Goal: Transaction & Acquisition: Purchase product/service

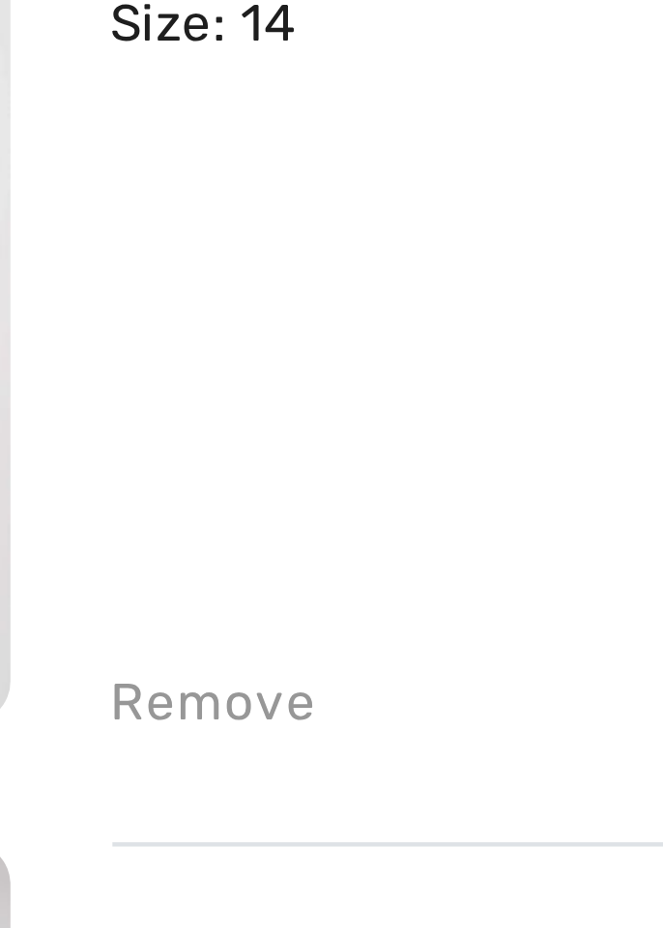
scroll to position [186, 0]
click at [209, 382] on div "Remove" at bounding box center [218, 387] width 47 height 17
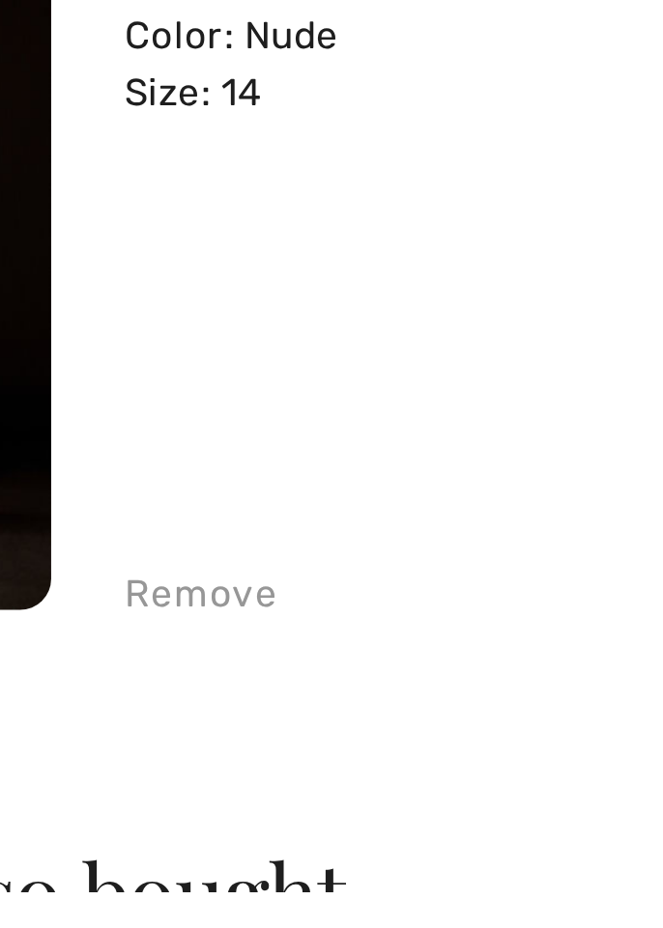
scroll to position [821, 0]
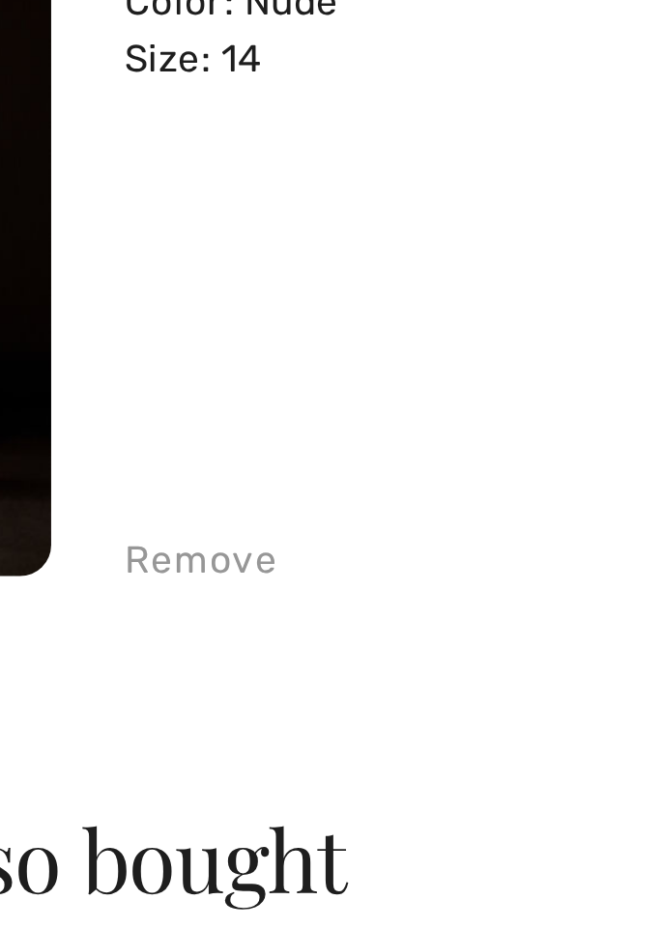
click at [210, 812] on div "Remove" at bounding box center [218, 818] width 47 height 17
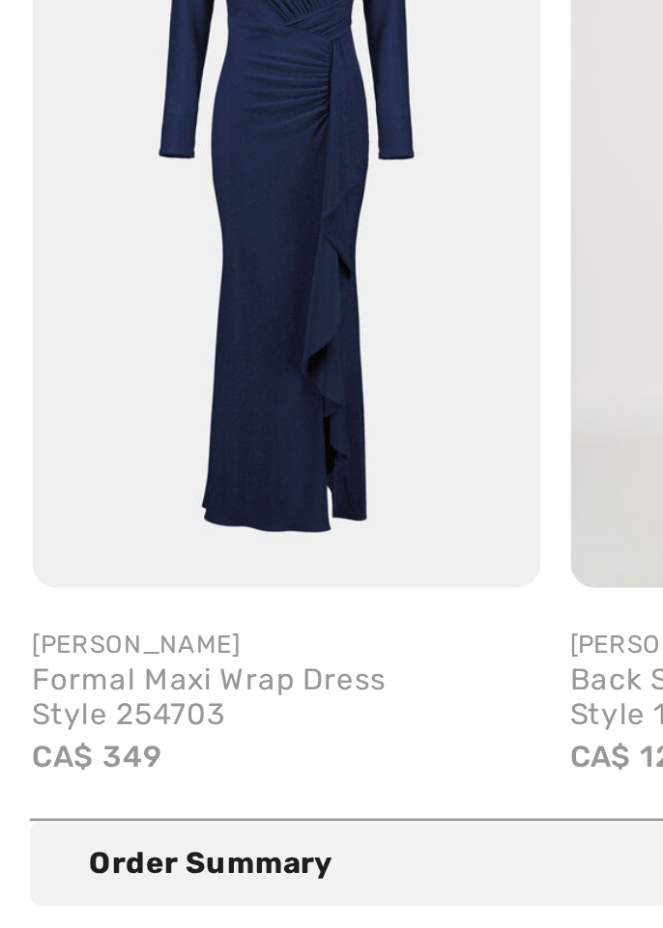
scroll to position [1011, 0]
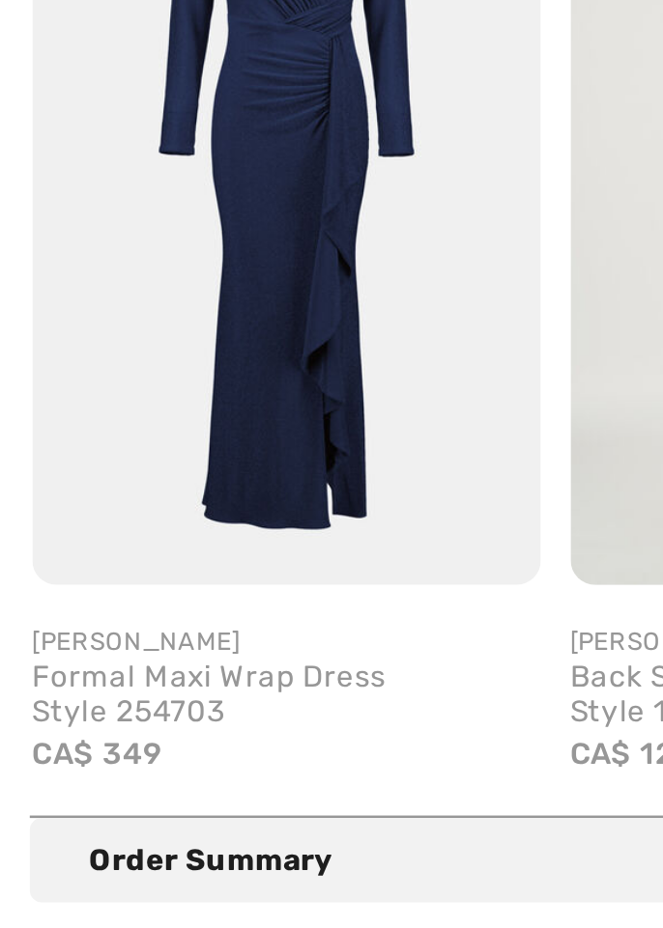
click at [78, 765] on img at bounding box center [112, 629] width 198 height 297
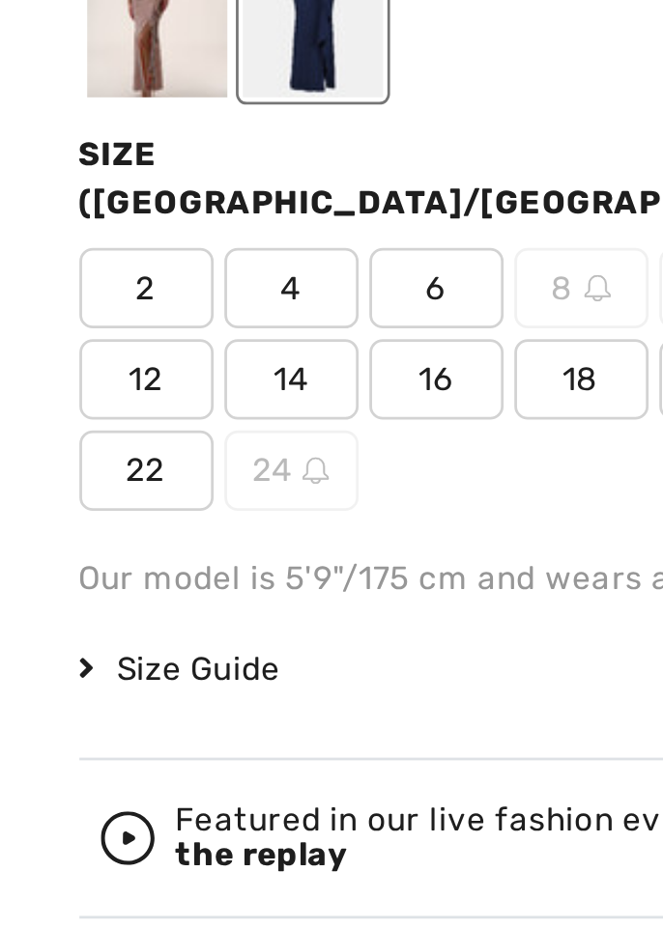
scroll to position [0, 0]
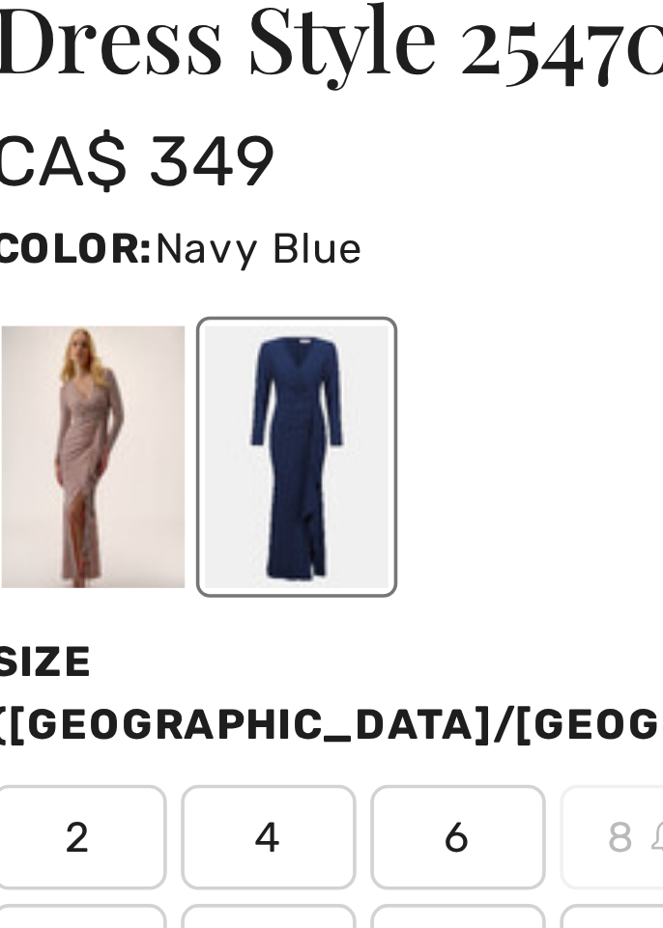
click at [374, 202] on div at bounding box center [349, 212] width 50 height 72
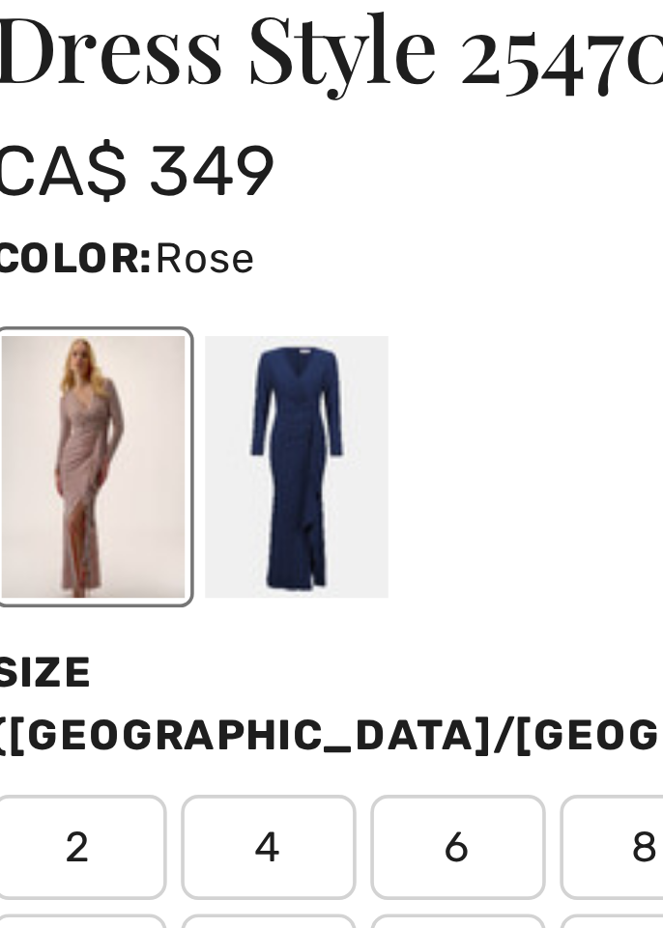
click at [430, 201] on div at bounding box center [405, 212] width 50 height 72
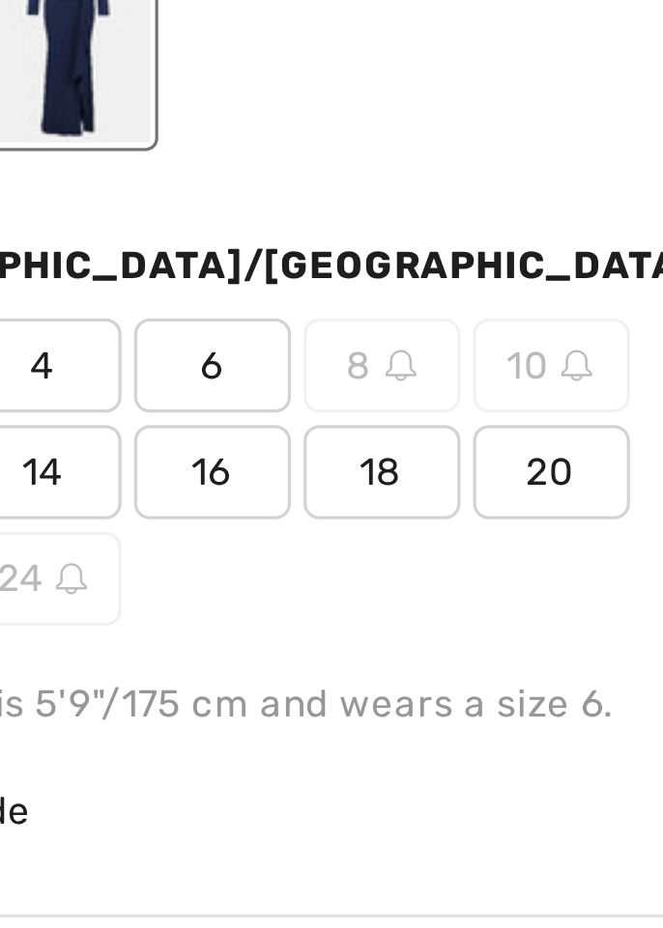
click at [422, 335] on span "14" at bounding box center [398, 349] width 48 height 29
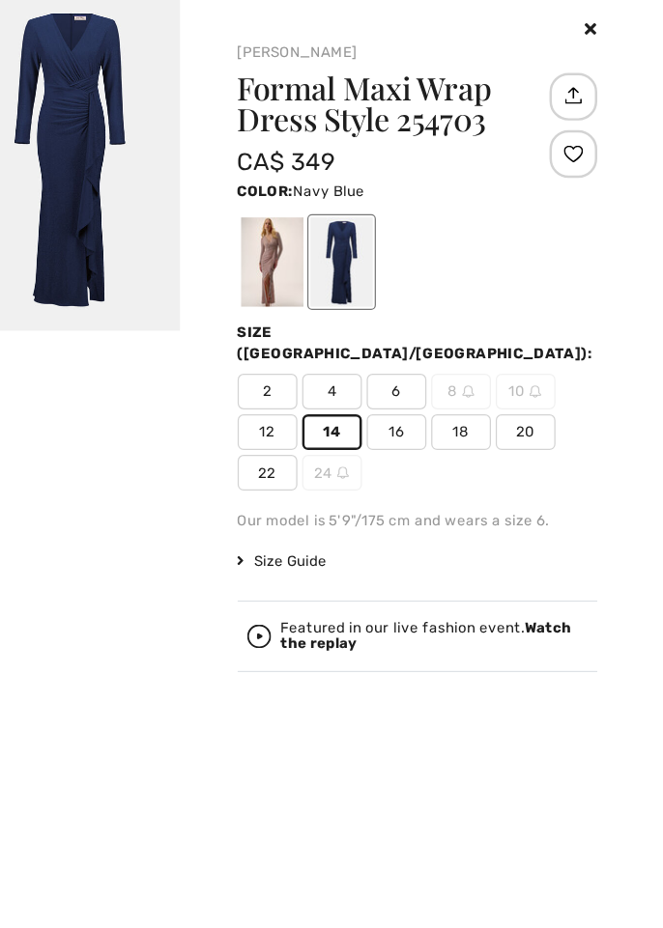
click at [243, 225] on img at bounding box center [186, 134] width 179 height 268
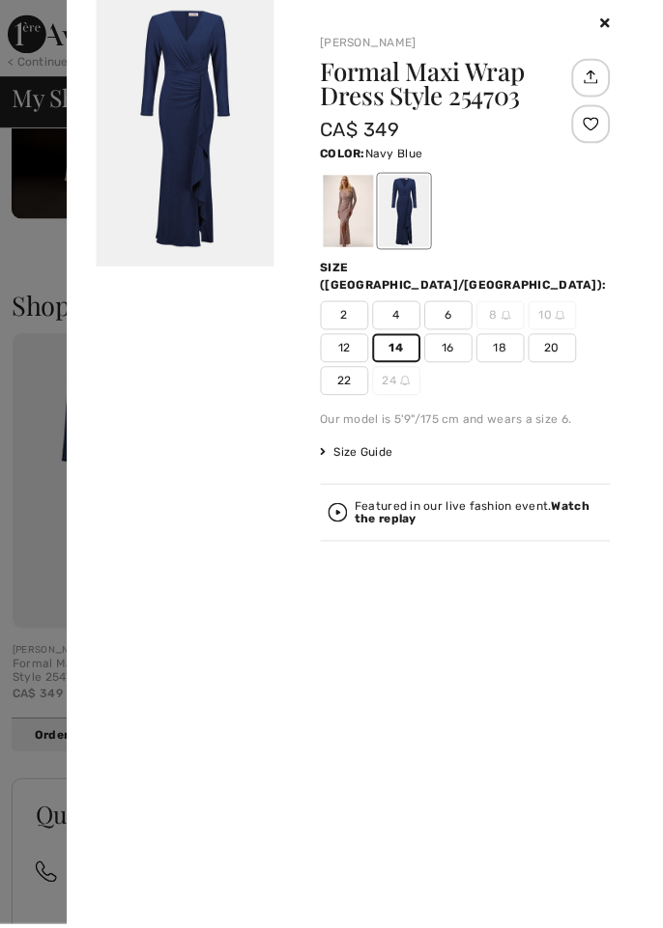
click at [8, 438] on div at bounding box center [331, 464] width 663 height 928
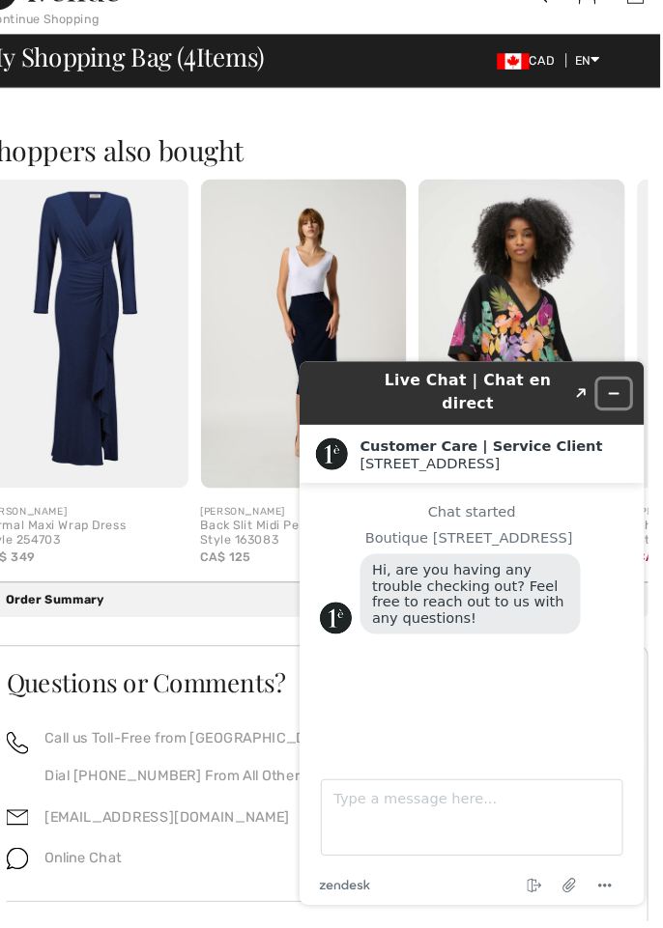
click at [599, 384] on icon "Minimize widget" at bounding box center [600, 391] width 14 height 14
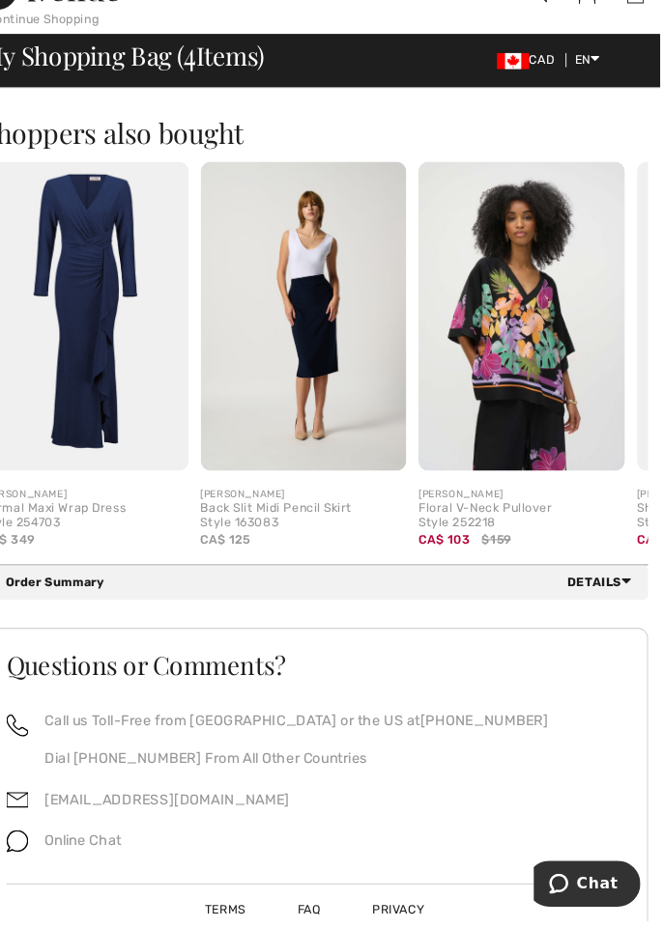
click at [75, 498] on div "Quick view JOSEPH RIBKOFF Formal Maxi Wrap Dress Style 254703 CA$ 349" at bounding box center [112, 393] width 198 height 386
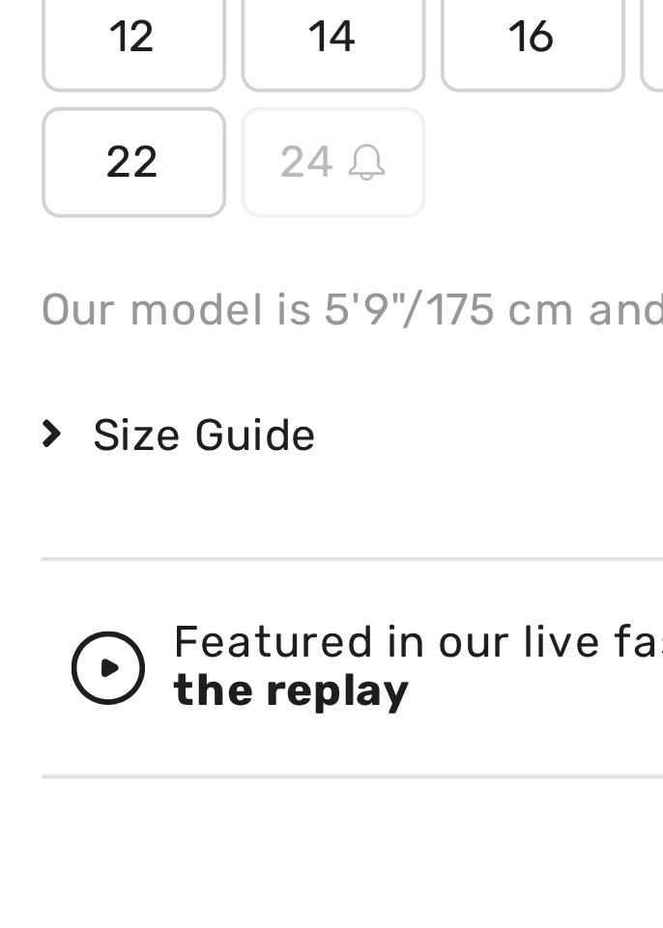
click at [391, 458] on span "Size Guide" at bounding box center [358, 453] width 72 height 17
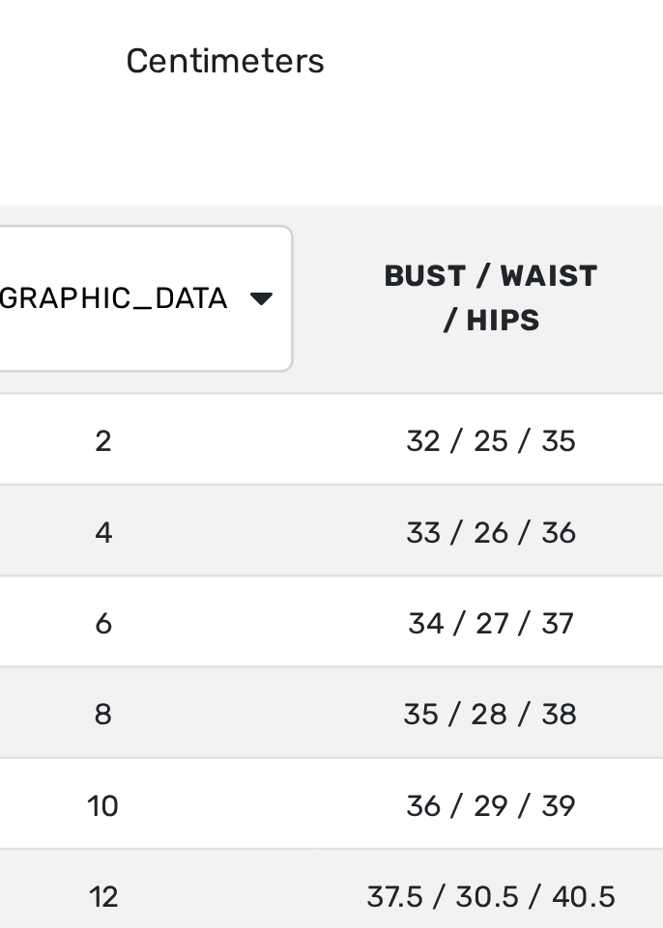
scroll to position [1292, 0]
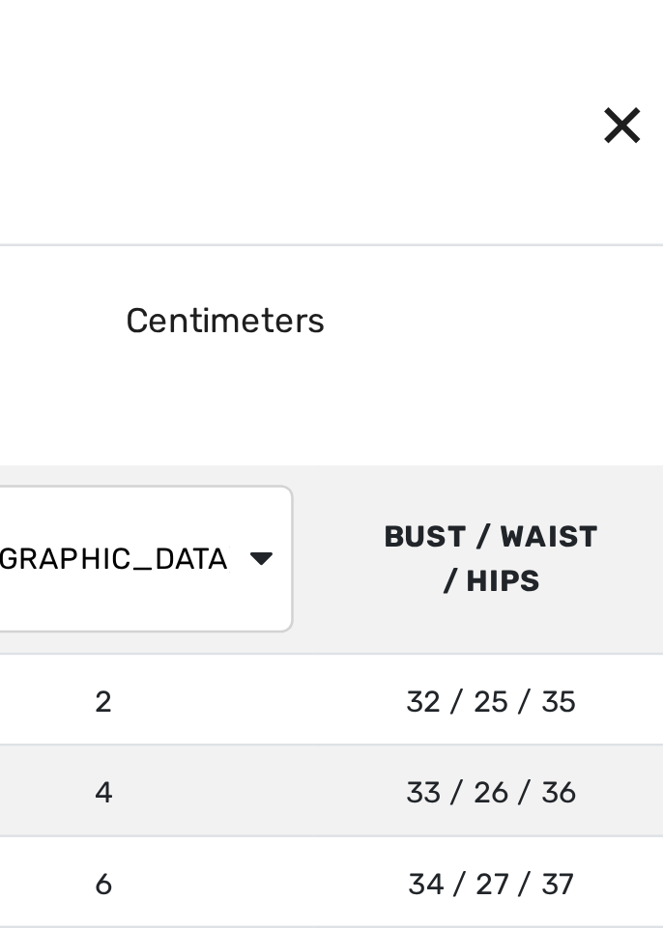
click at [610, 53] on div "✕" at bounding box center [613, 48] width 51 height 41
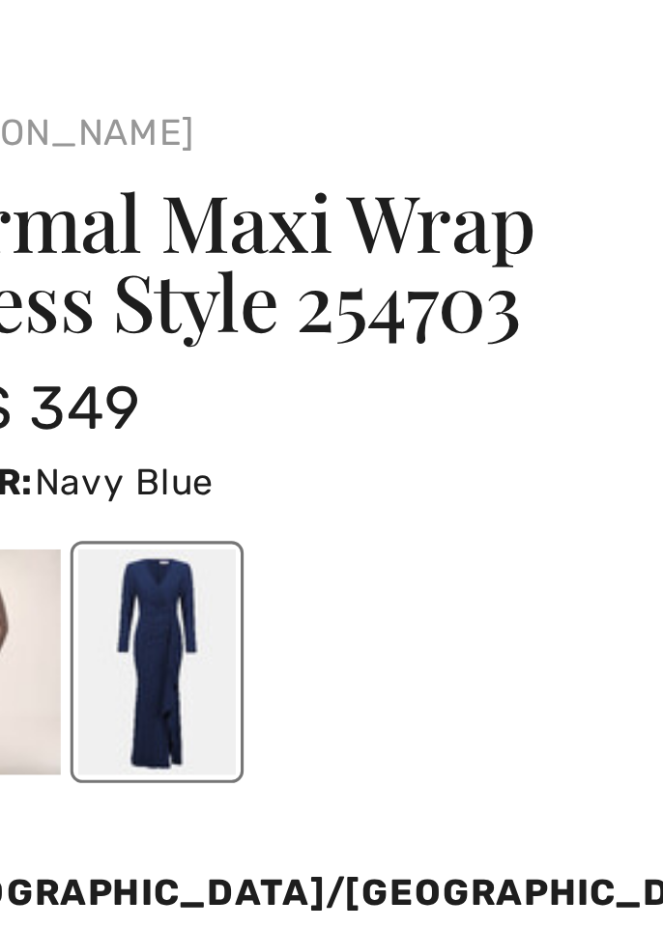
scroll to position [1219, 0]
click at [430, 176] on div at bounding box center [405, 212] width 50 height 72
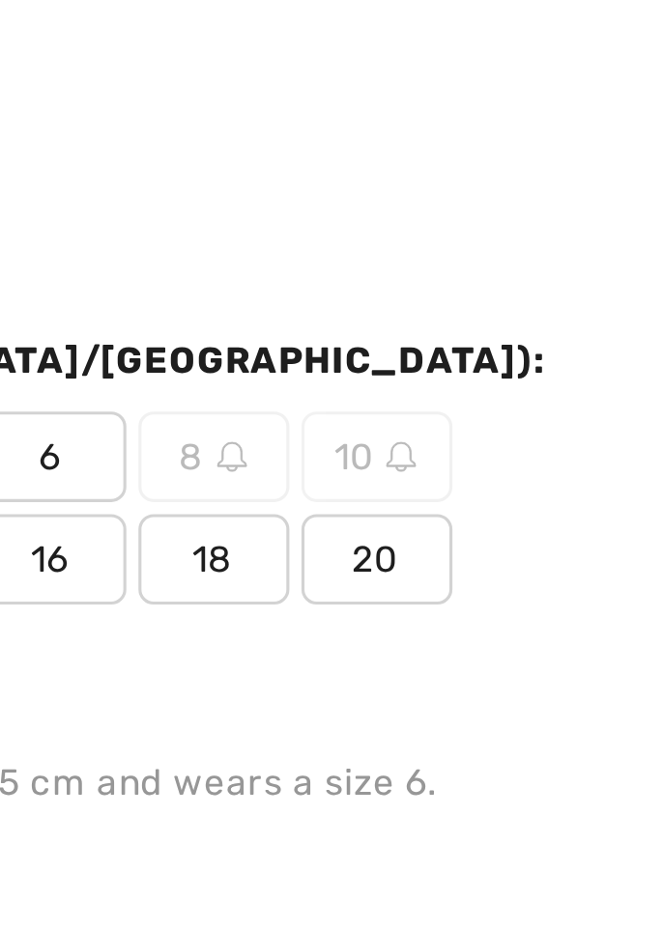
click at [422, 337] on span "14" at bounding box center [398, 349] width 48 height 29
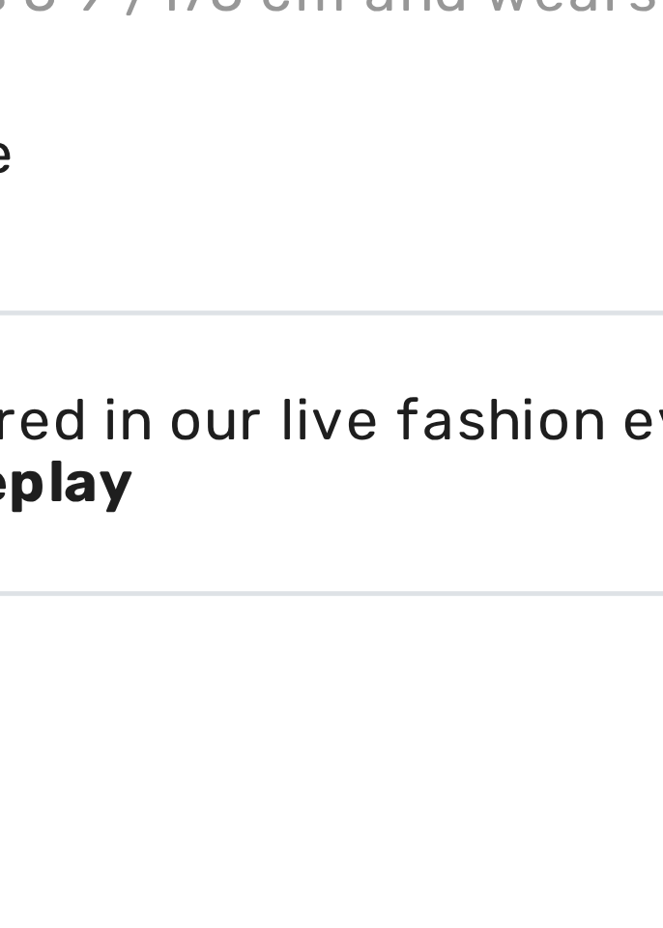
click at [413, 517] on strong "Watch the replay" at bounding box center [474, 514] width 236 height 26
click at [349, 514] on img at bounding box center [338, 514] width 19 height 19
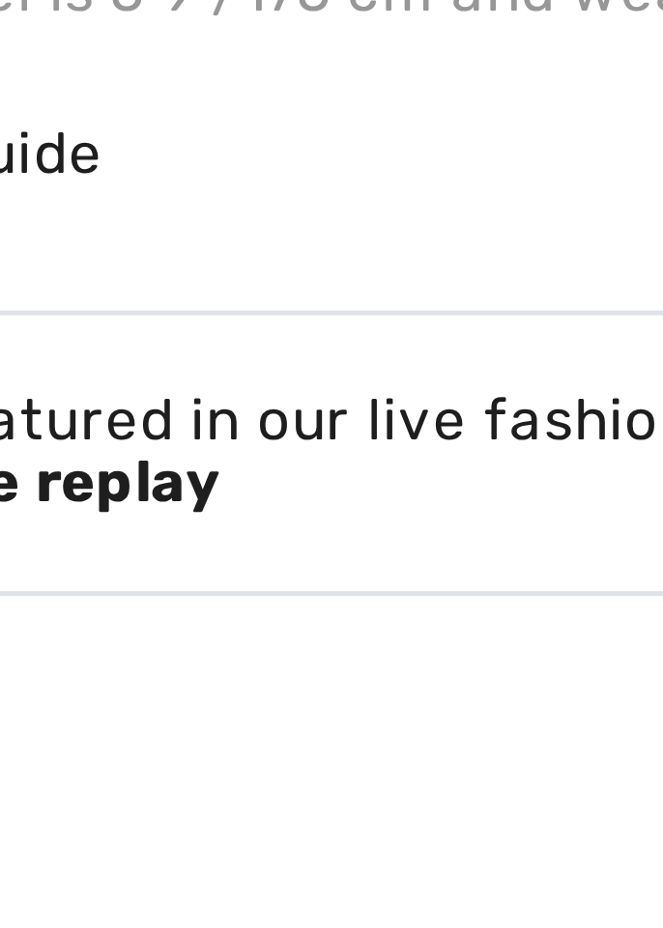
click at [349, 516] on img at bounding box center [338, 514] width 19 height 19
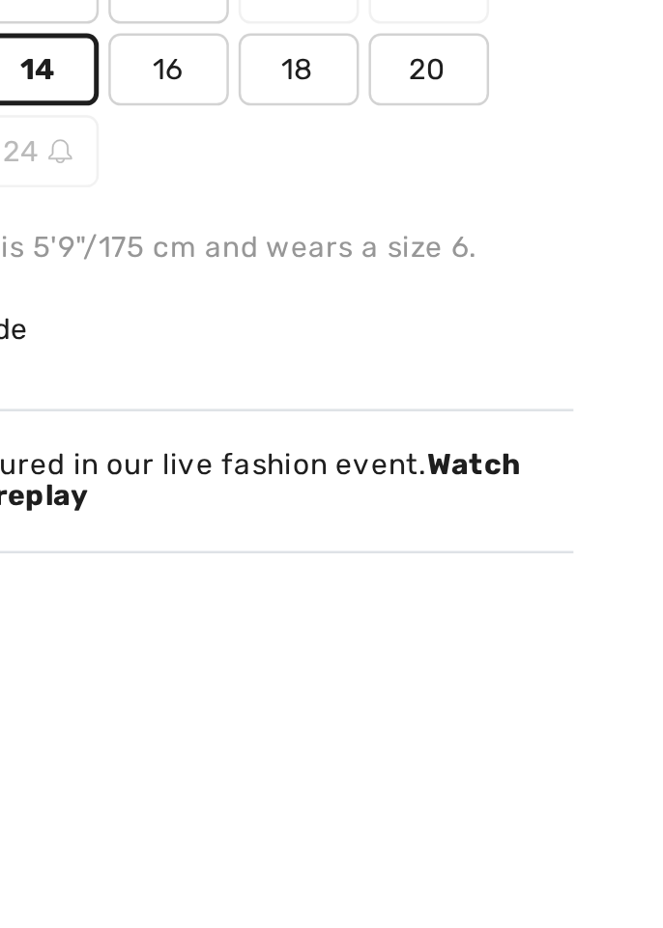
click at [437, 512] on div "Featured in our live fashion event. Watch the replay" at bounding box center [480, 514] width 248 height 25
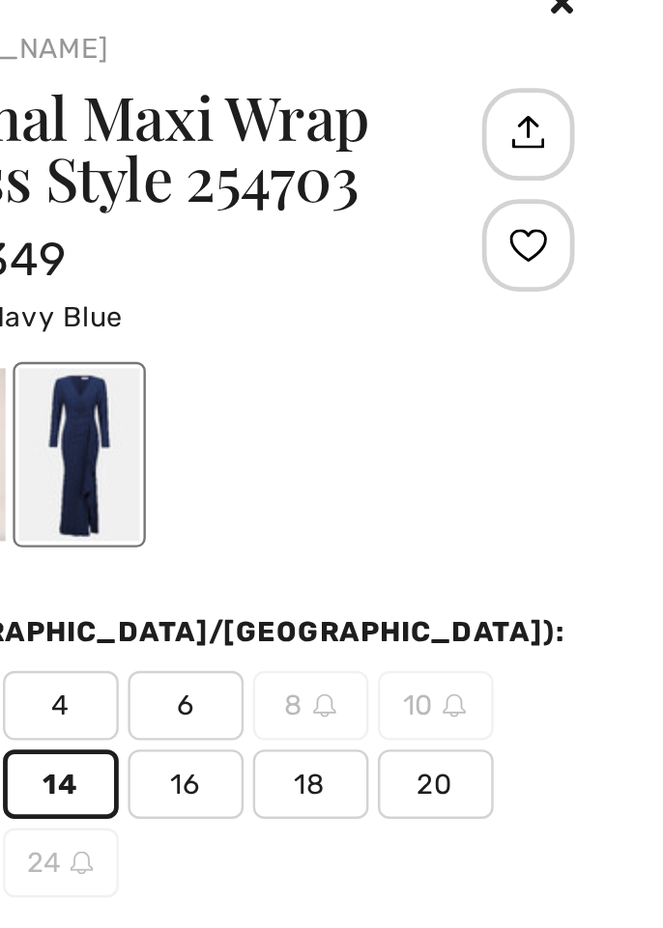
scroll to position [1073, 0]
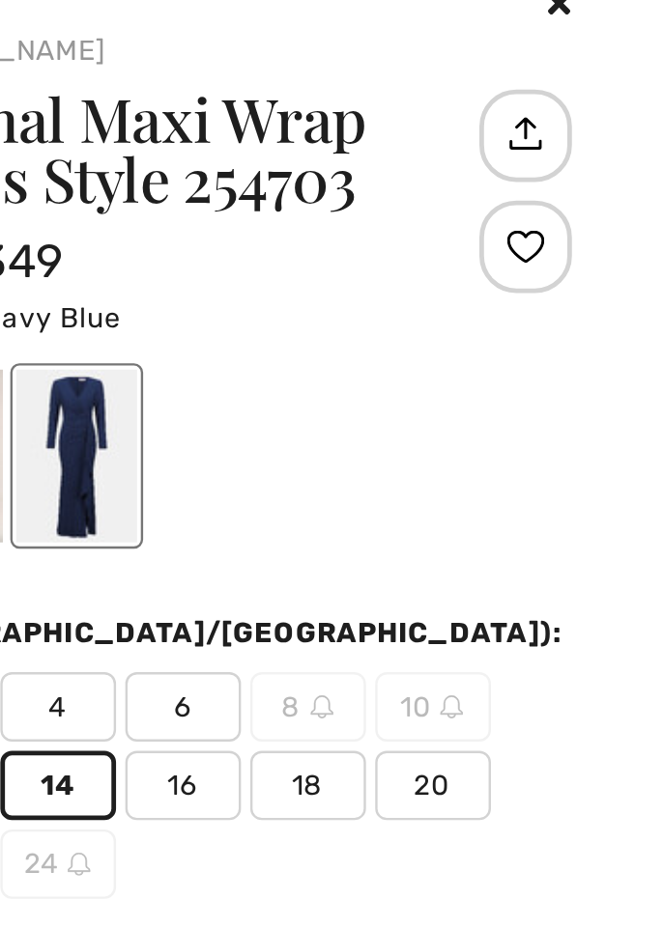
click at [588, 127] on div at bounding box center [593, 124] width 39 height 39
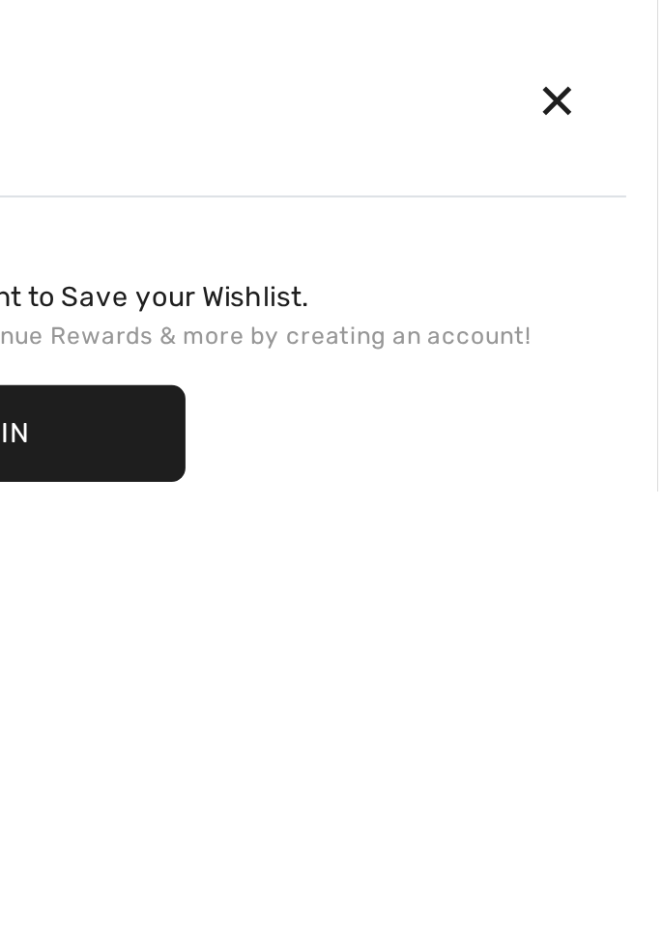
click at [625, 51] on div "✕" at bounding box center [613, 48] width 51 height 41
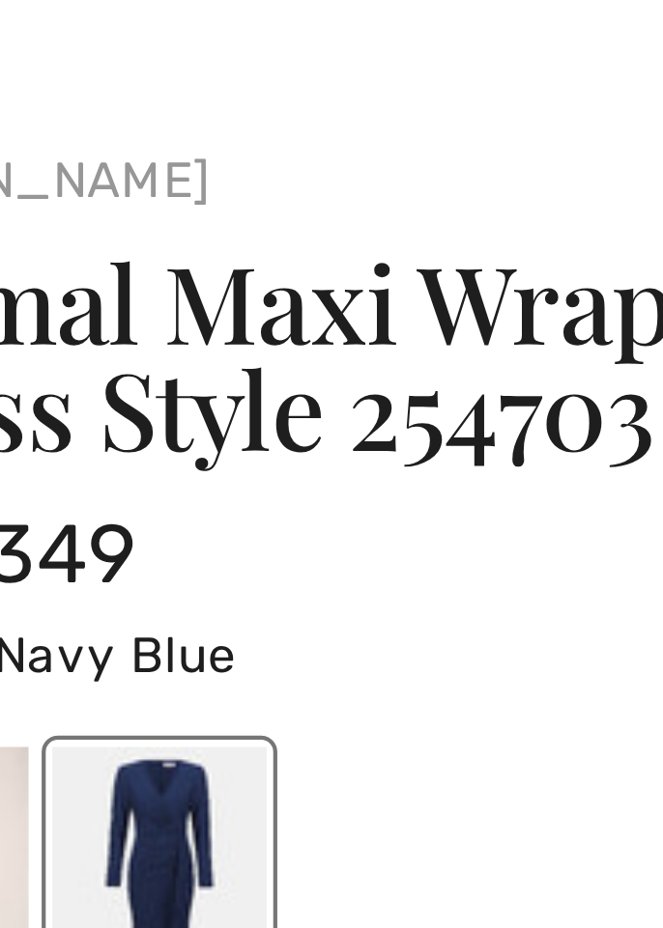
scroll to position [0, 0]
click at [418, 46] on link "[PERSON_NAME]" at bounding box center [370, 43] width 97 height 14
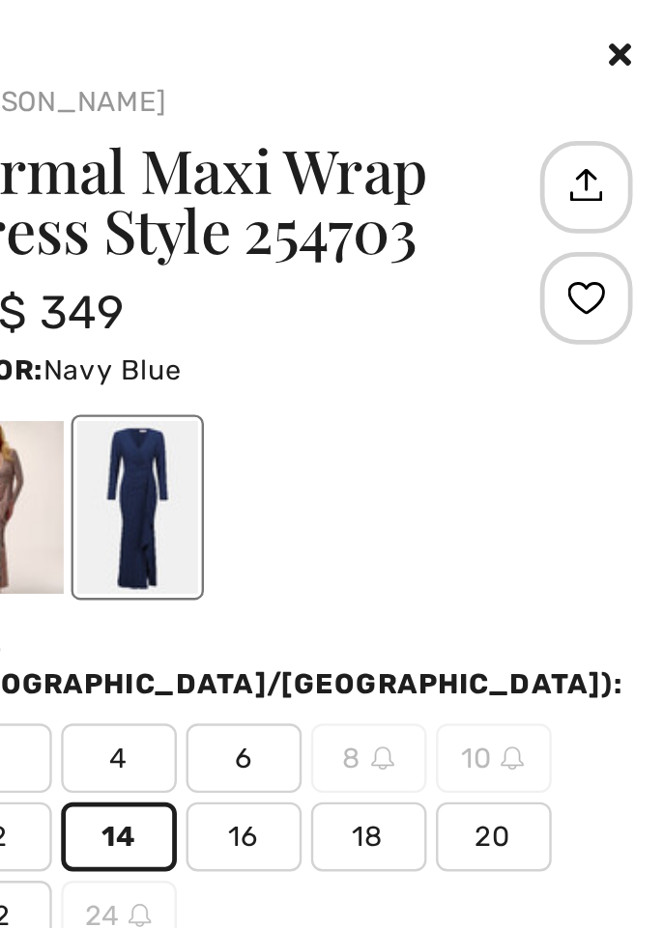
scroll to position [580, 0]
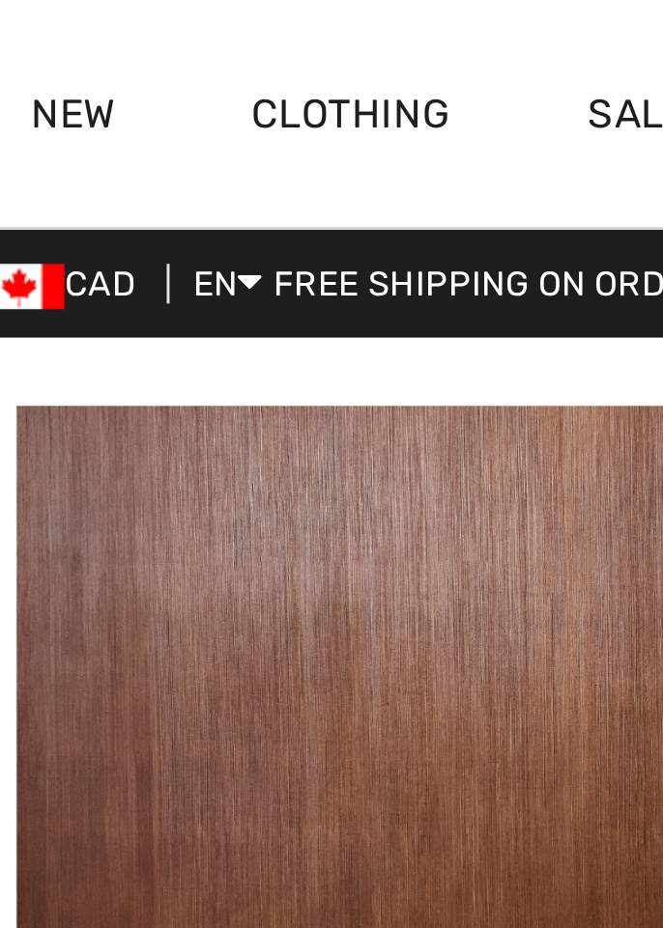
click at [128, 41] on link "Clothing" at bounding box center [148, 41] width 68 height 20
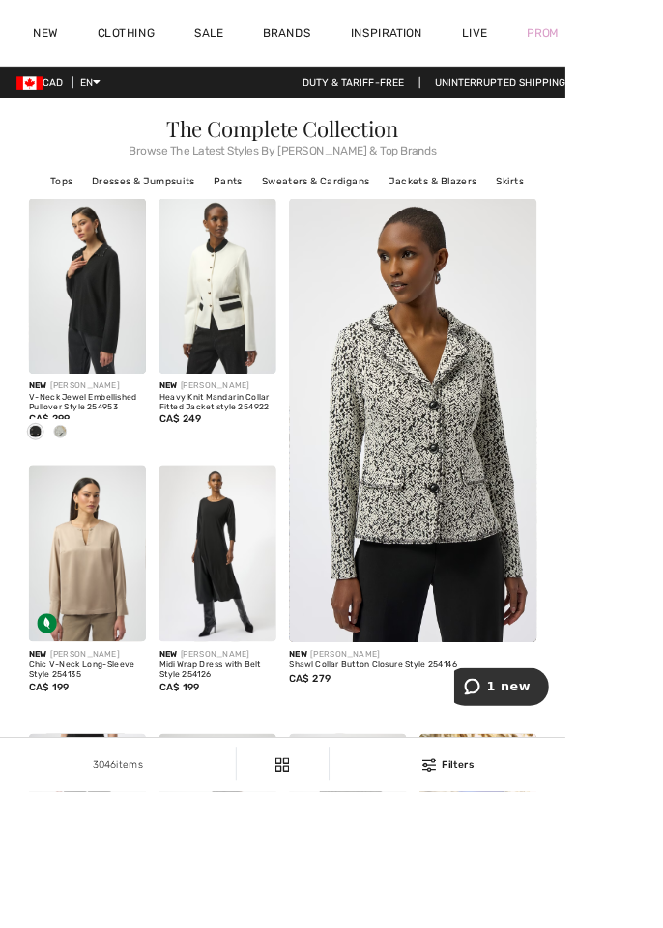
click at [168, 46] on link "Clothing" at bounding box center [148, 41] width 68 height 20
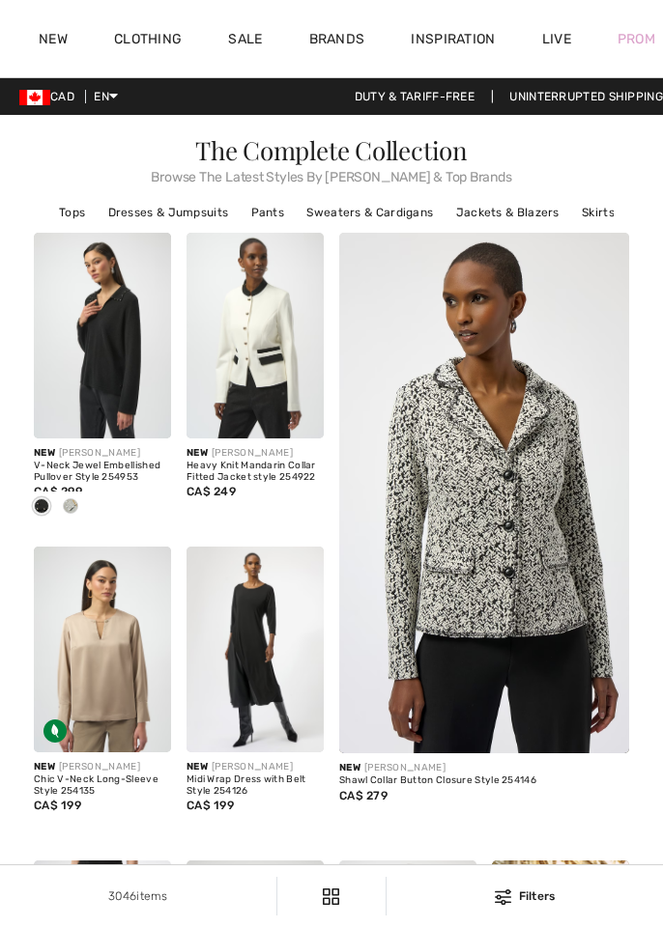
click at [147, 36] on link "Clothing" at bounding box center [148, 41] width 68 height 20
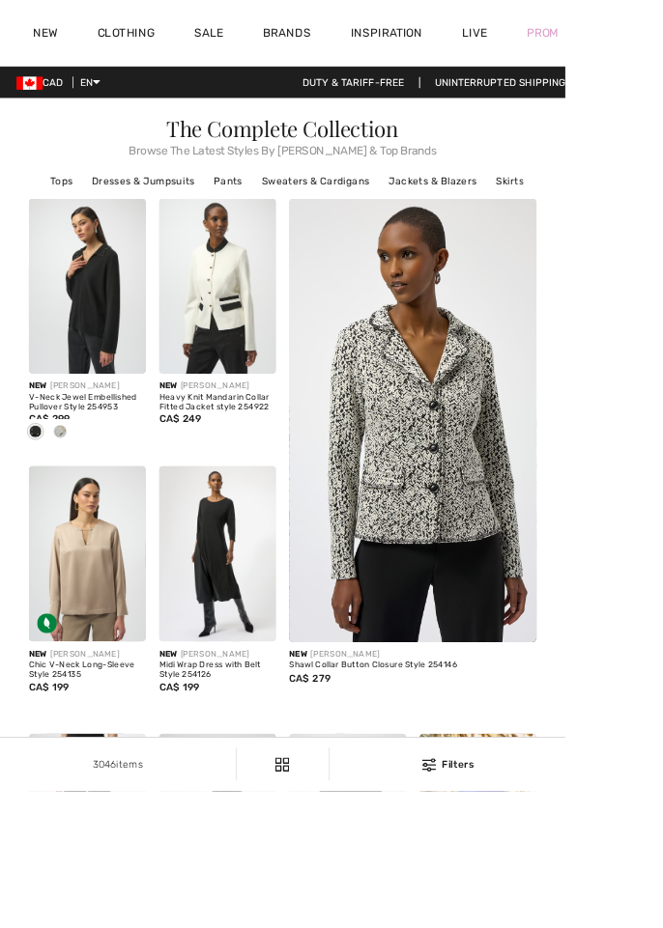
click at [145, 44] on link "Clothing" at bounding box center [148, 41] width 68 height 20
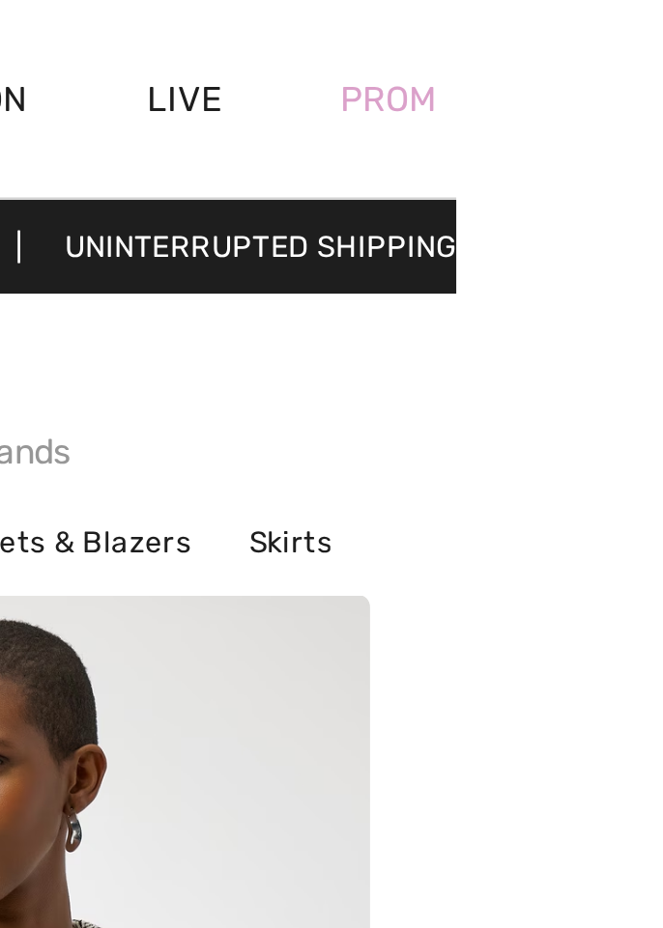
click at [662, 37] on div "Prom" at bounding box center [636, 38] width 84 height 79
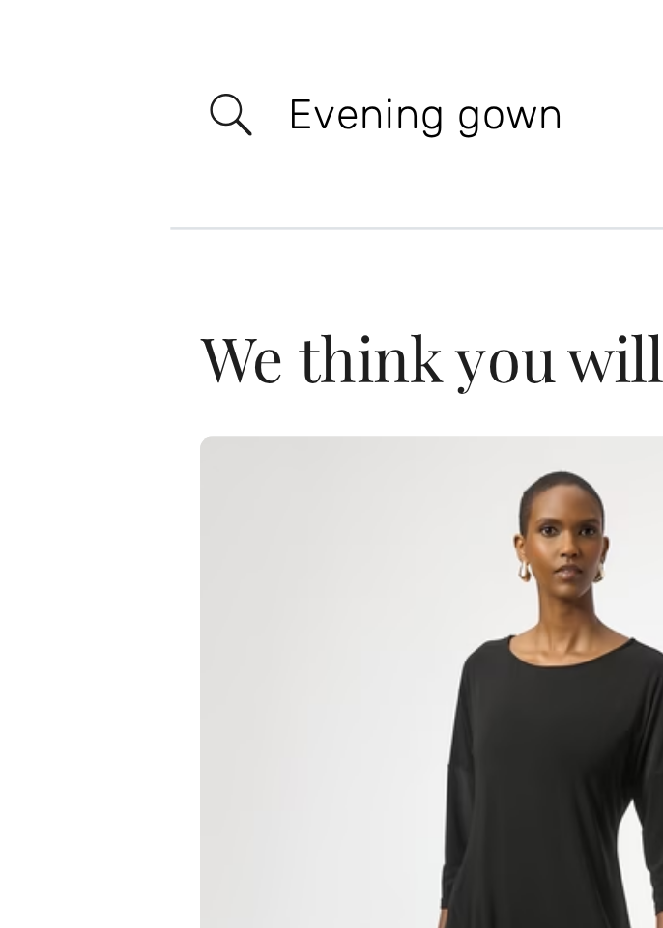
type input "Evening gown"
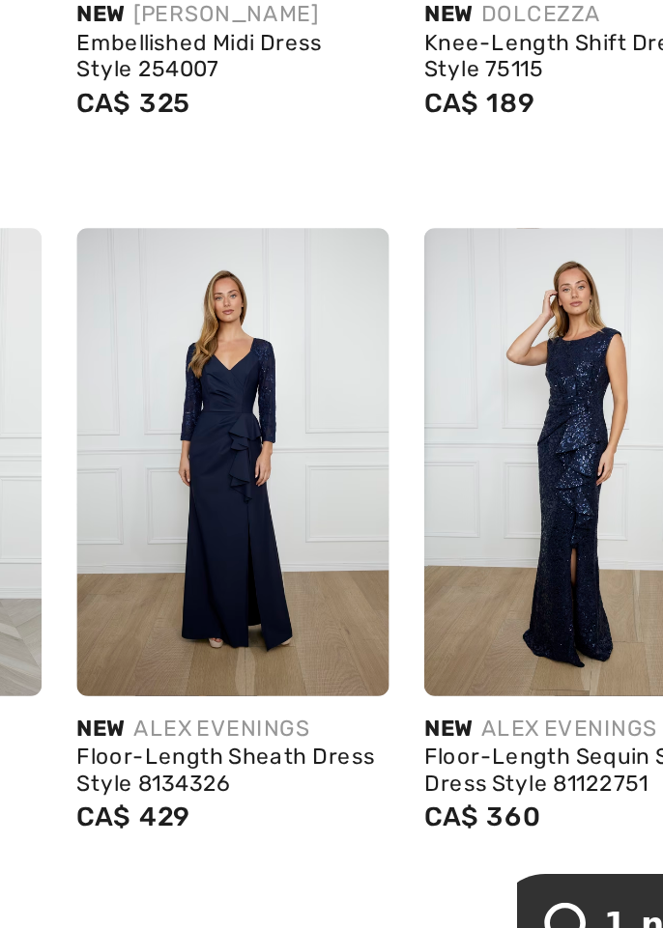
scroll to position [1666, 0]
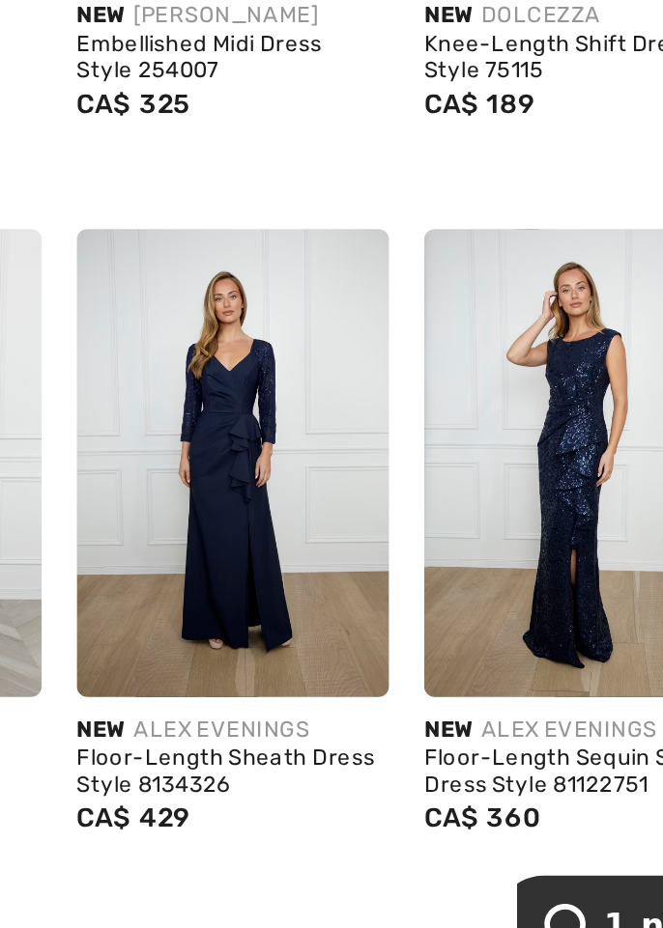
click at [386, 586] on img at bounding box center [407, 602] width 137 height 206
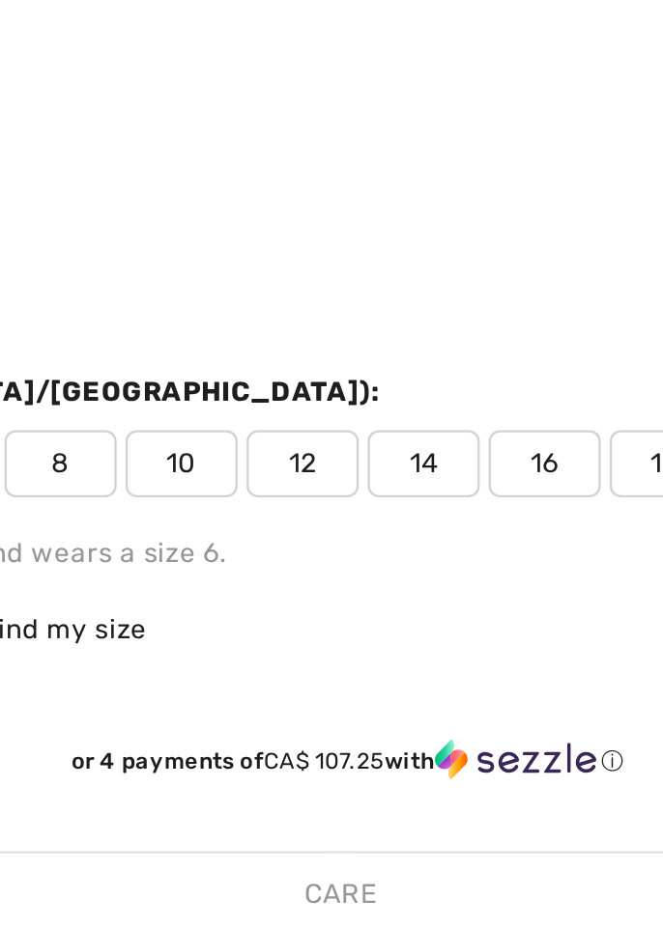
scroll to position [4282, 0]
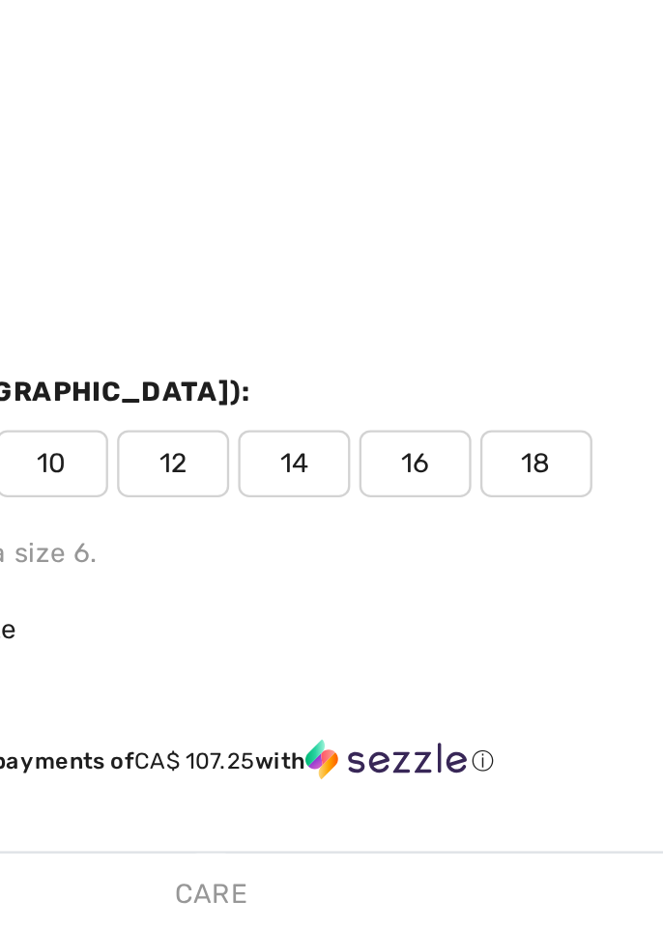
click at [356, 608] on span "14" at bounding box center [364, 610] width 48 height 29
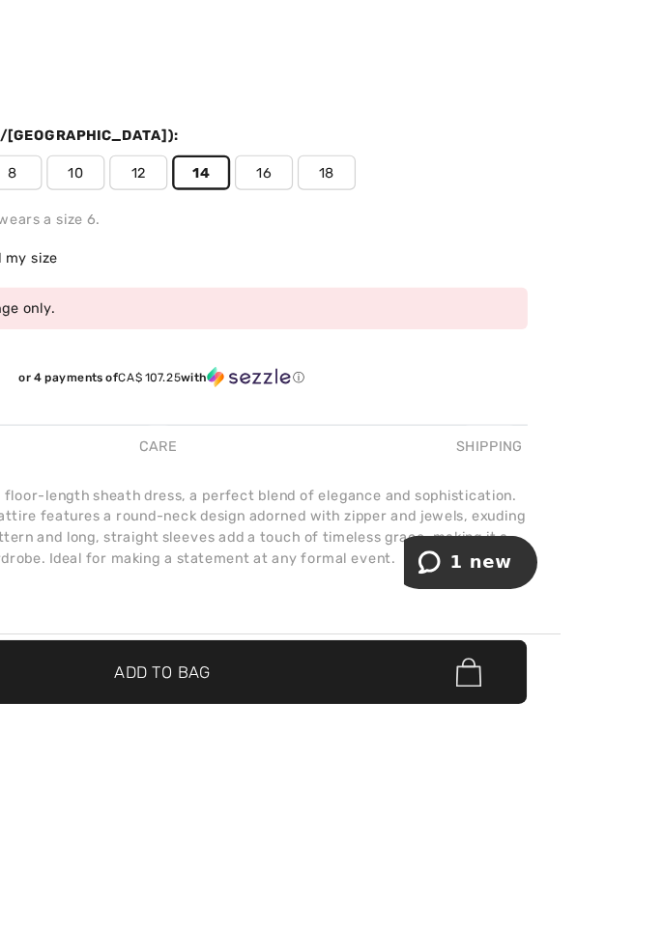
scroll to position [823, 0]
click at [371, 907] on span "Add to Bag" at bounding box center [331, 897] width 79 height 20
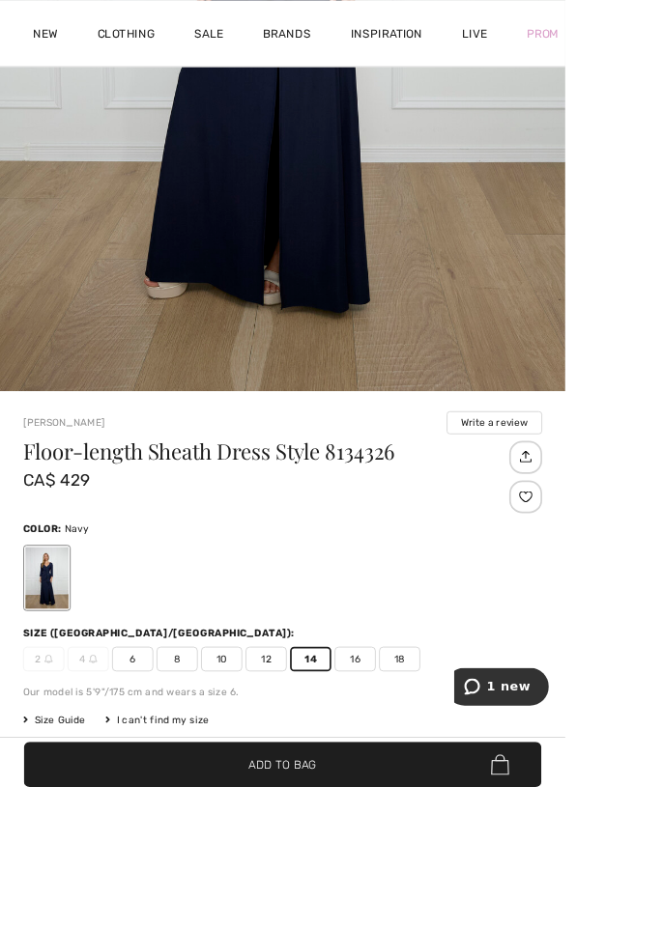
scroll to position [496, 0]
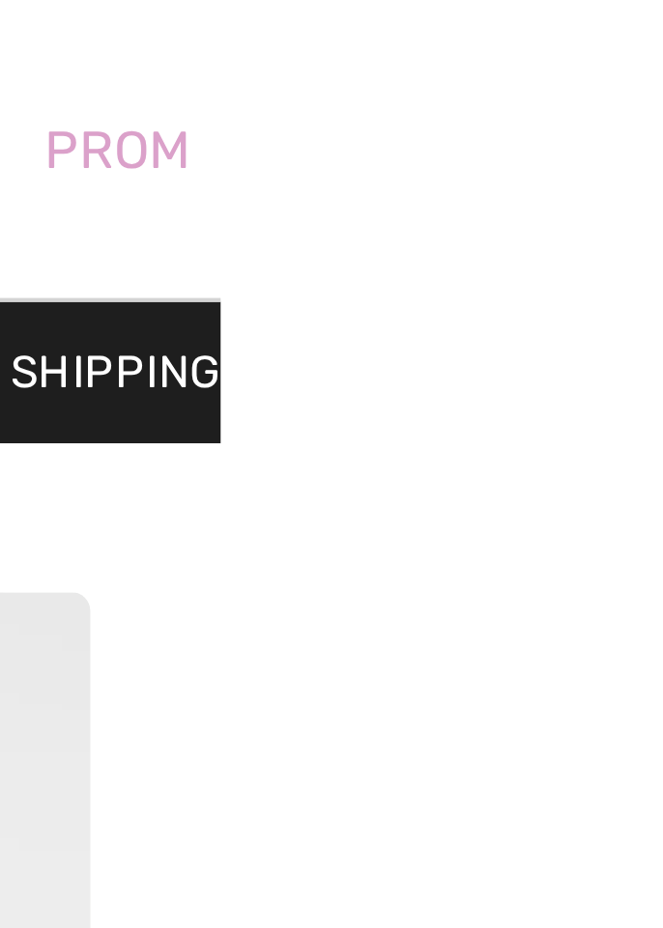
click at [662, 37] on div "Prom" at bounding box center [636, 38] width 84 height 79
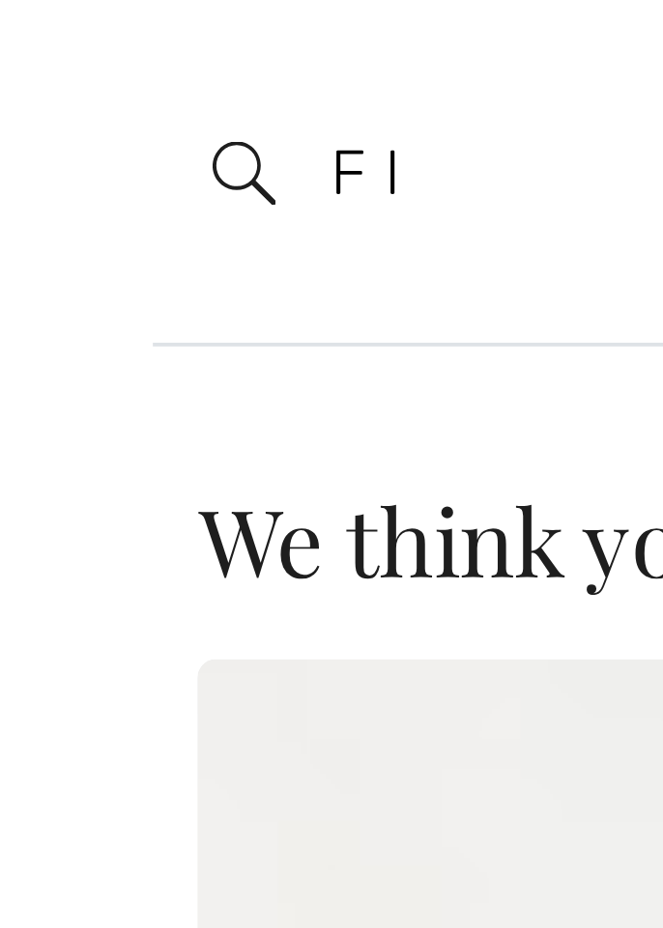
type input "F"
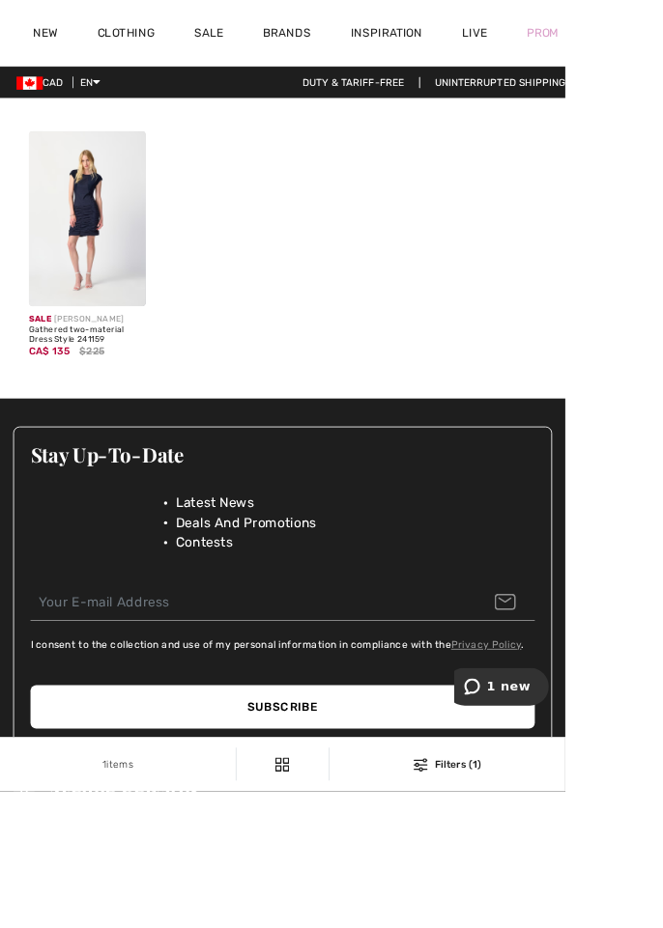
click at [650, 43] on link "Prom" at bounding box center [636, 39] width 38 height 20
click at [662, 40] on div "Prom" at bounding box center [636, 38] width 84 height 79
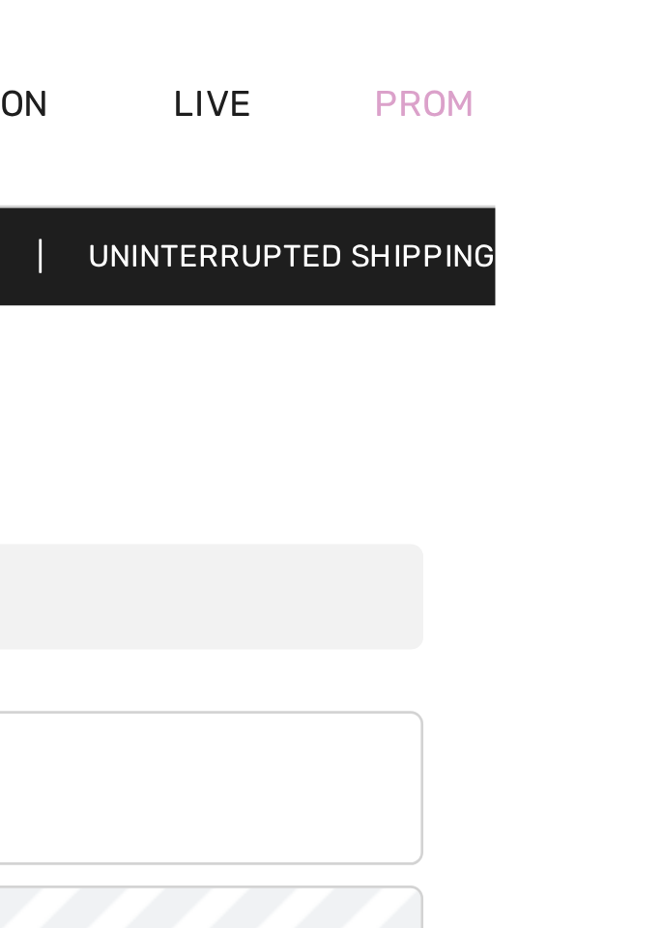
click at [662, 44] on div "Prom" at bounding box center [636, 38] width 84 height 79
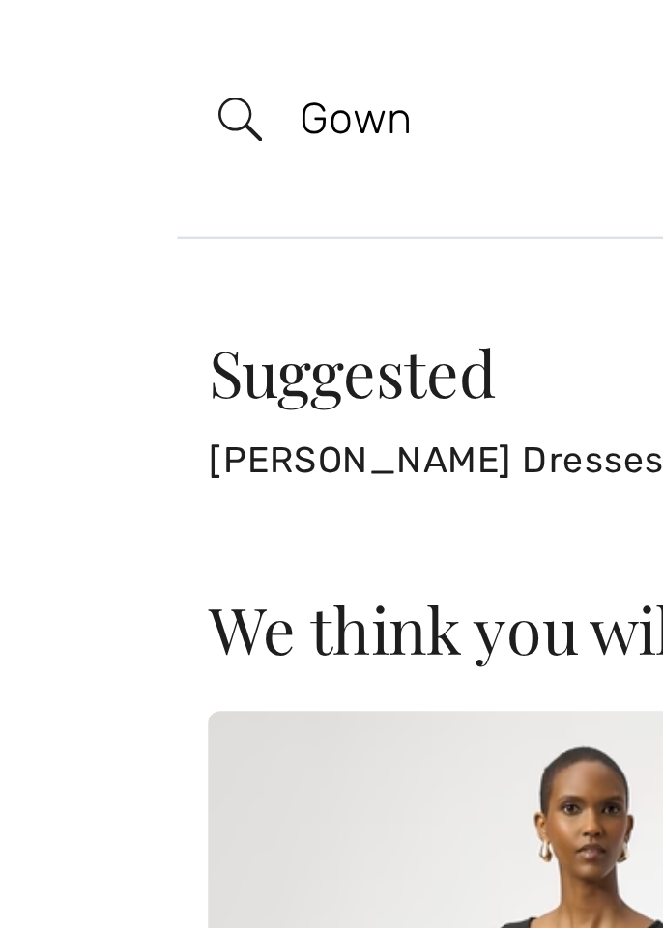
type input "Gown"
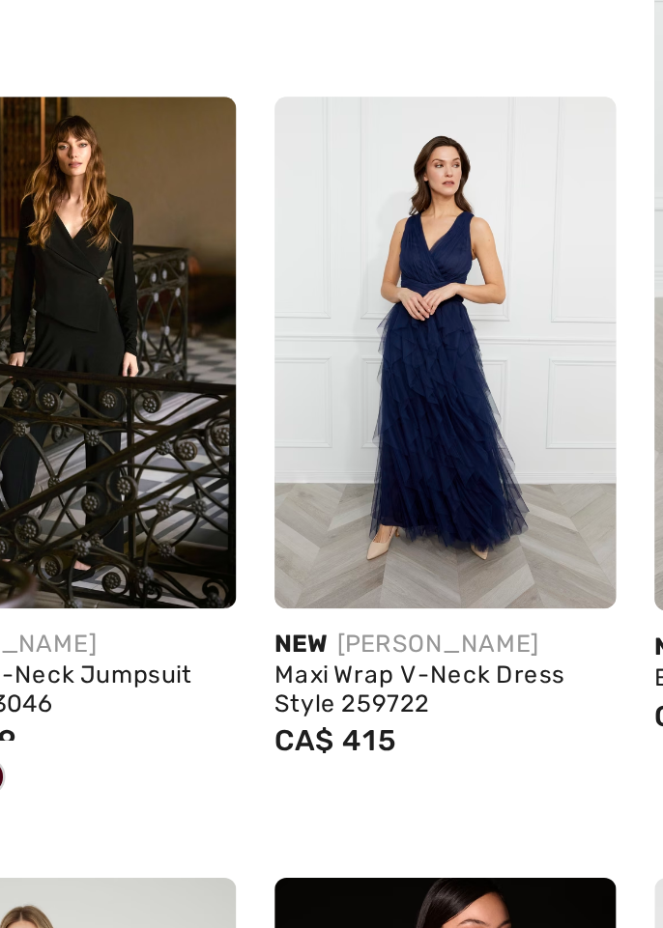
scroll to position [262, 0]
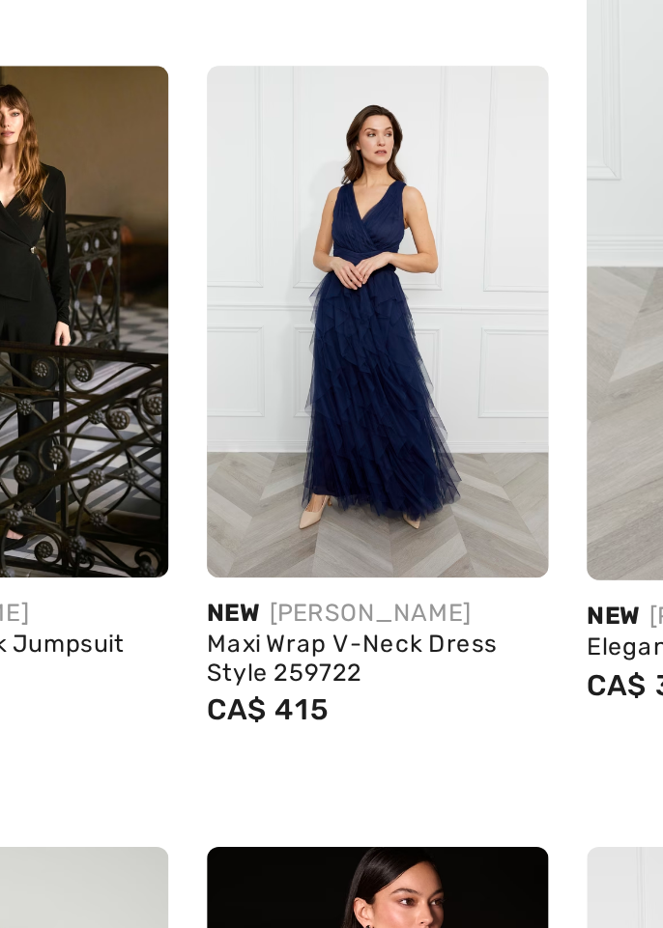
click at [221, 341] on img at bounding box center [254, 309] width 137 height 206
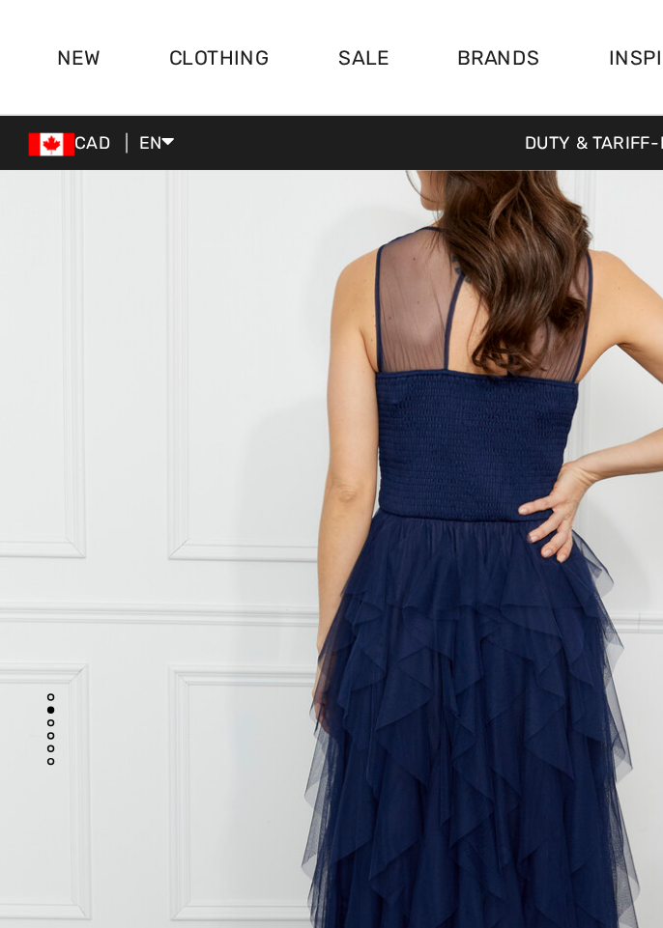
scroll to position [1158, 0]
click at [170, 308] on img "2 / 5" at bounding box center [331, 448] width 663 height 994
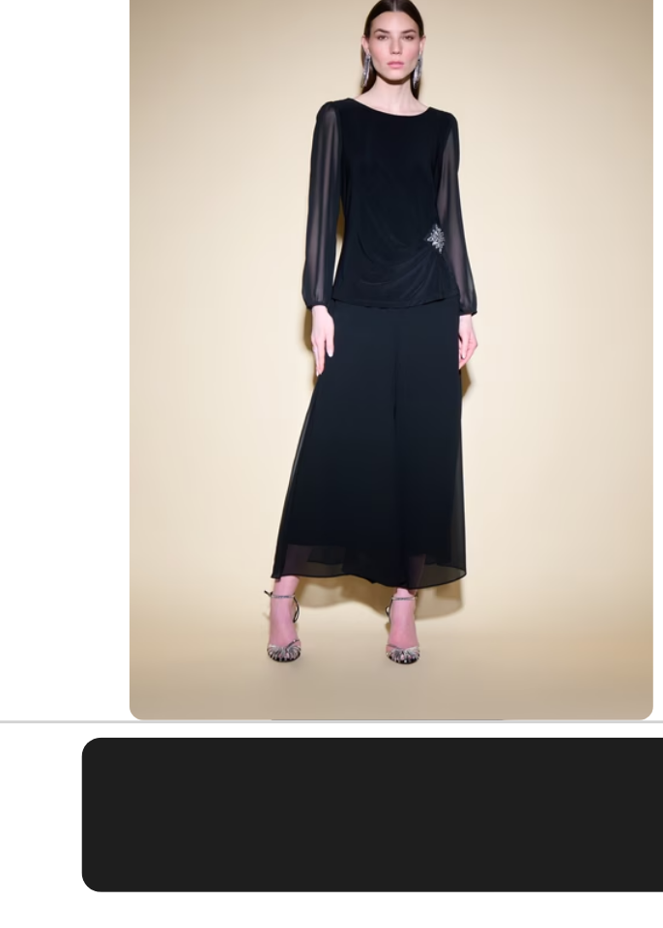
click at [99, 767] on img at bounding box center [134, 729] width 180 height 269
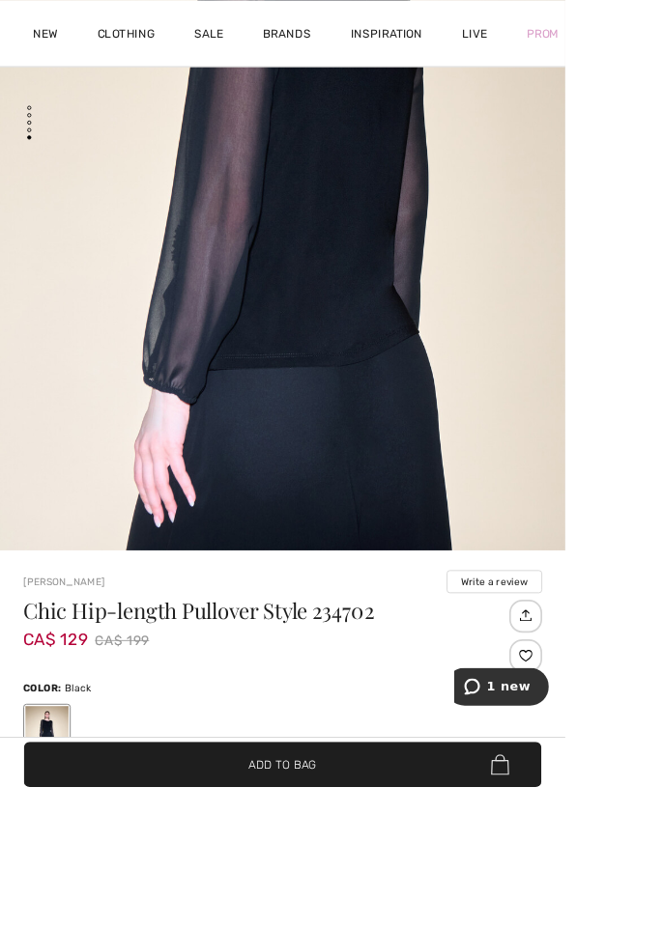
scroll to position [354, 0]
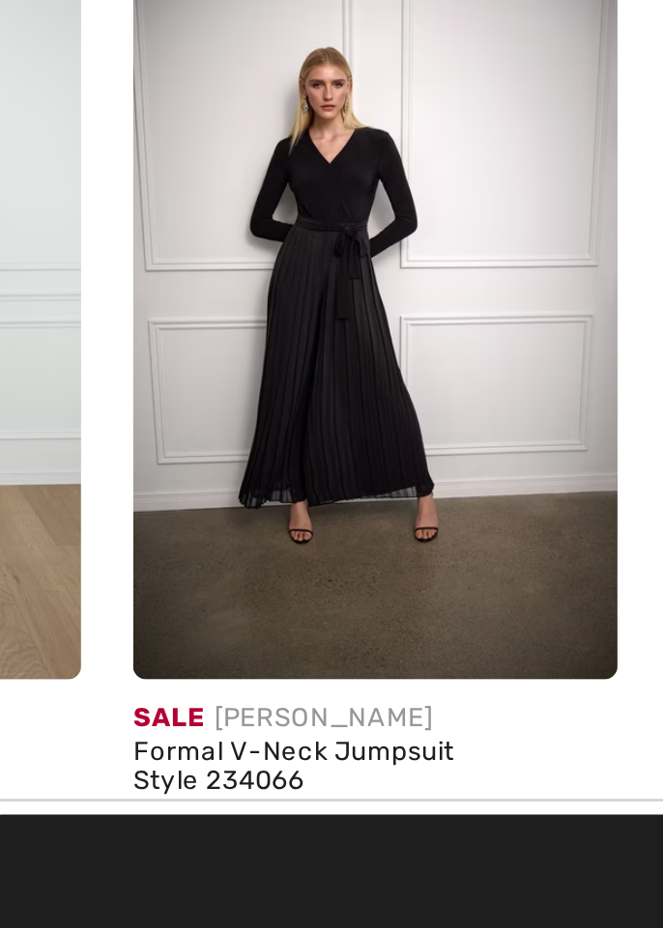
click at [147, 722] on img at bounding box center [173, 685] width 180 height 269
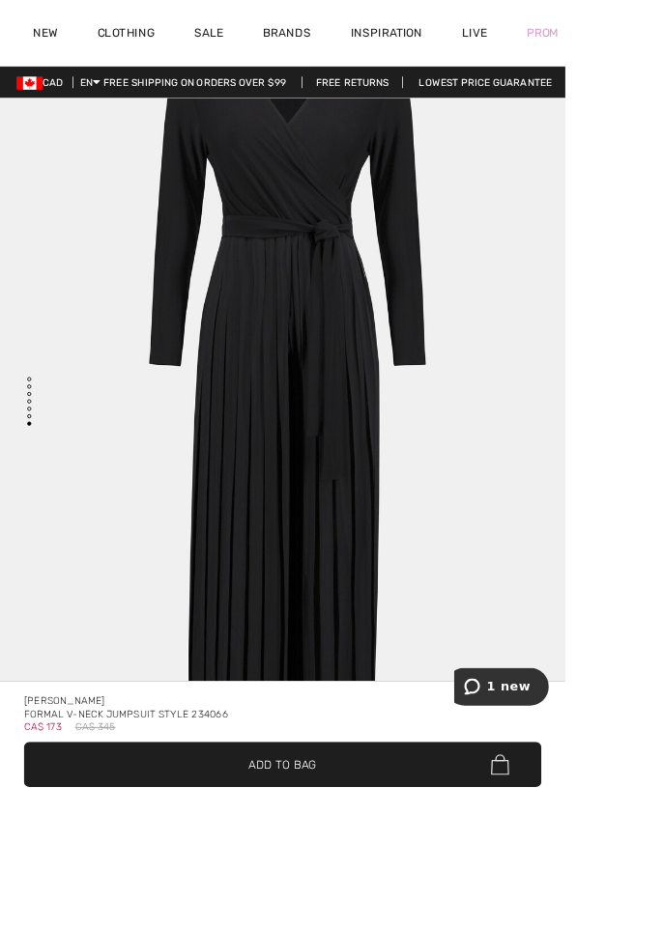
scroll to position [6271, 0]
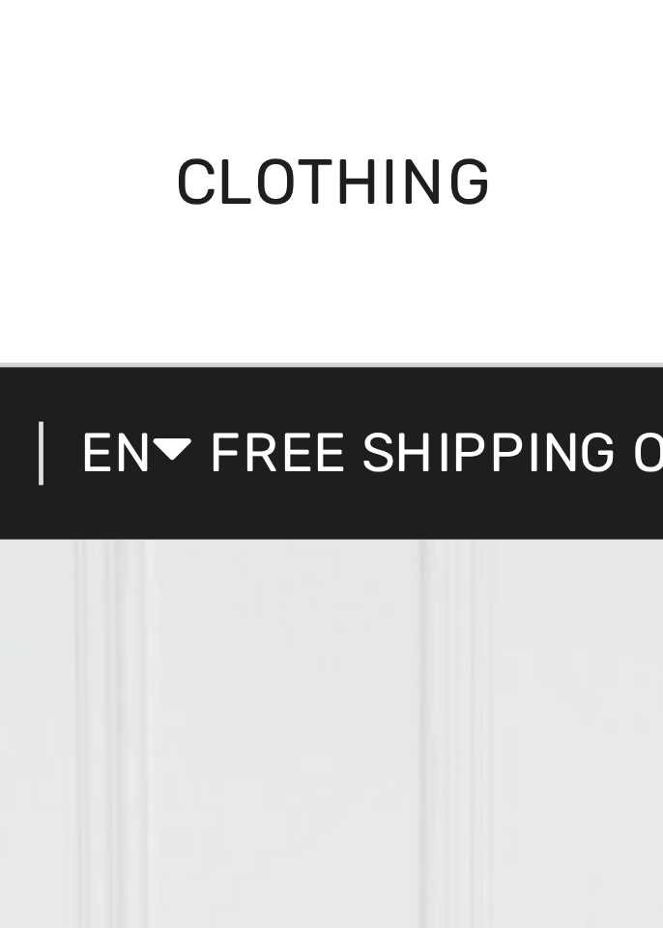
click at [129, 37] on link "Clothing" at bounding box center [148, 41] width 68 height 20
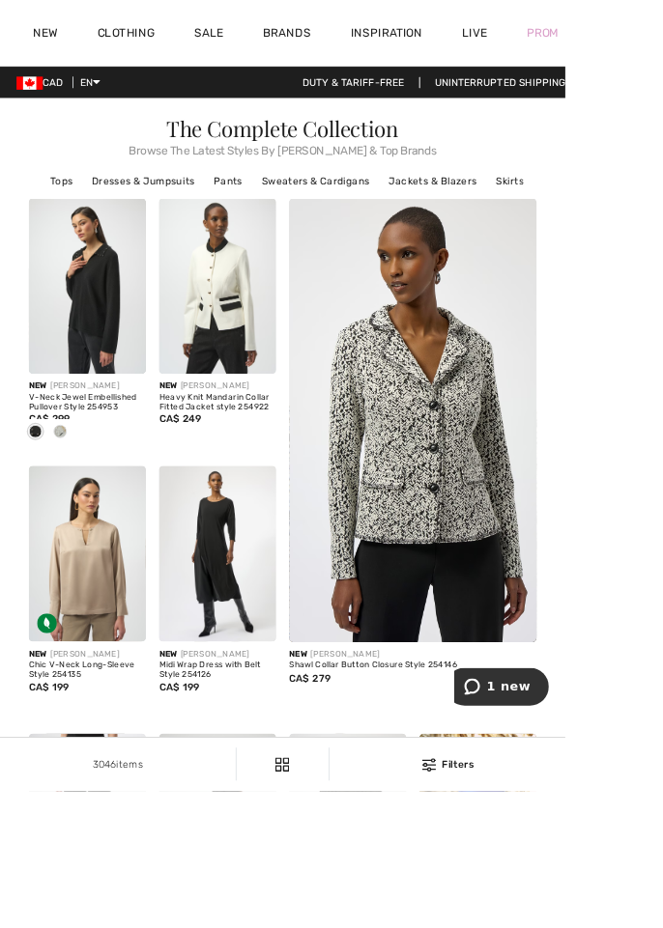
click at [156, 48] on link "Clothing" at bounding box center [148, 41] width 68 height 20
click at [163, 43] on link "Clothing" at bounding box center [148, 41] width 68 height 20
click at [122, 44] on link "Clothing" at bounding box center [148, 41] width 68 height 20
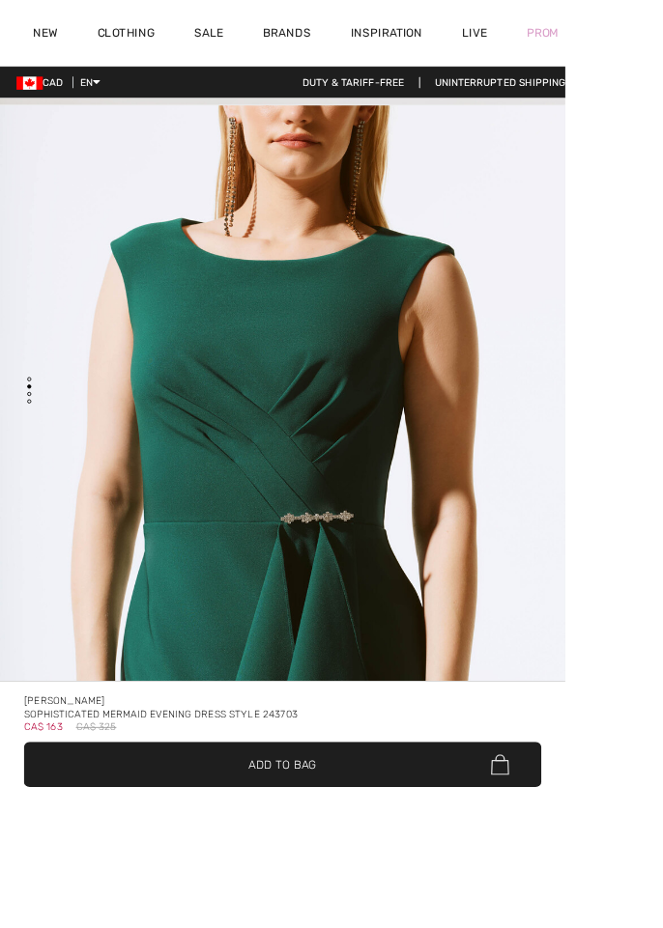
checkbox input "true"
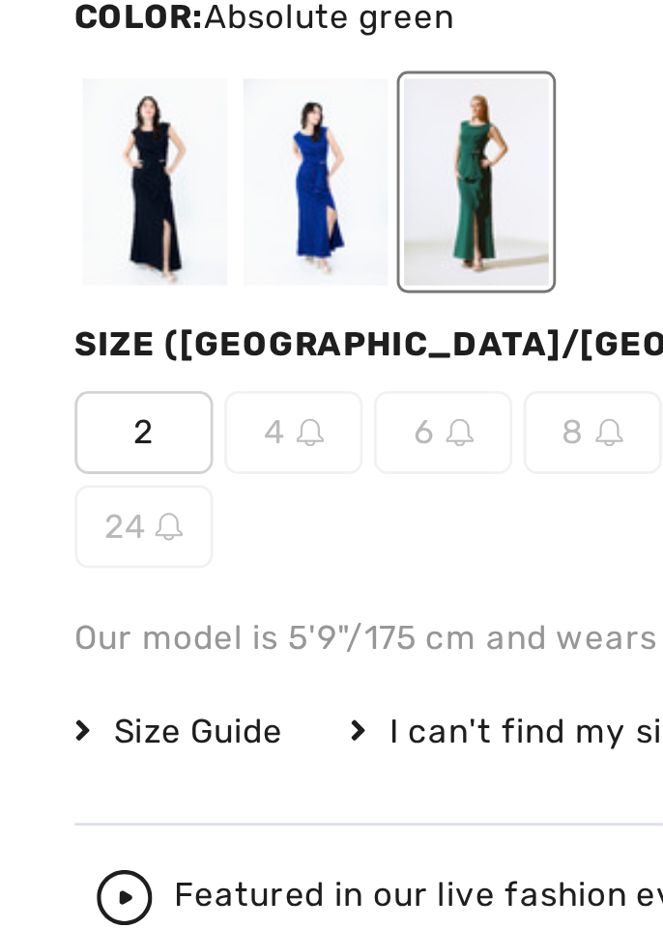
scroll to position [947, 0]
